Goal: Navigation & Orientation: Find specific page/section

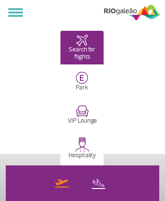
select select
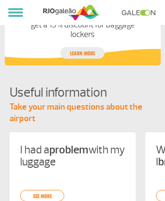
scroll to position [0, 578]
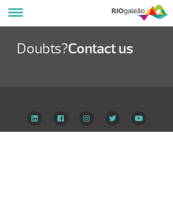
select select
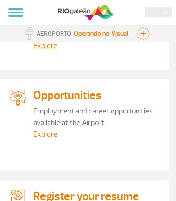
click at [45, 134] on link "Explore" at bounding box center [45, 134] width 24 height 10
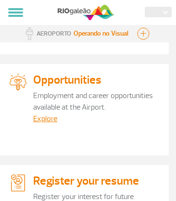
click at [86, 12] on img at bounding box center [86, 12] width 57 height 18
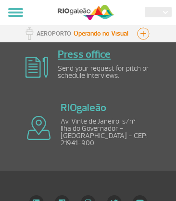
click at [84, 54] on link "Press office" at bounding box center [84, 54] width 53 height 13
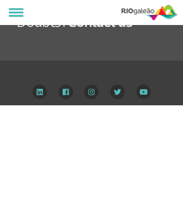
select select
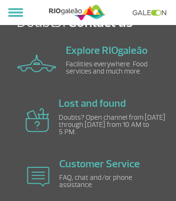
select select
